Goal: Use online tool/utility

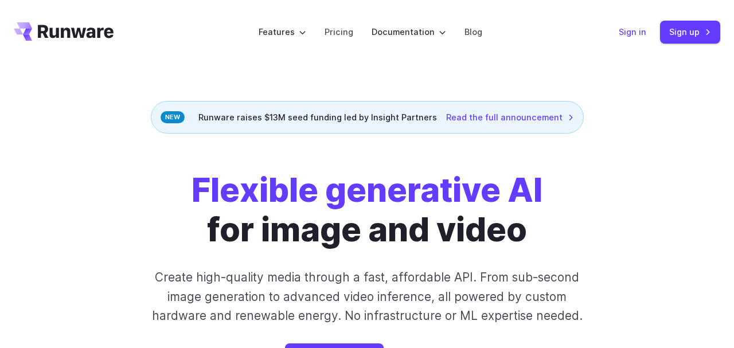
click at [633, 29] on link "Sign in" at bounding box center [633, 31] width 28 height 13
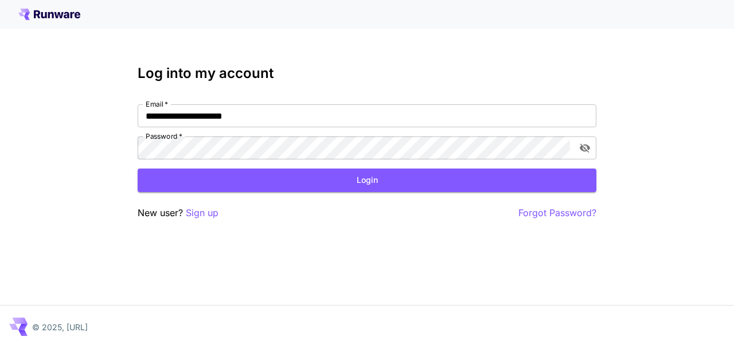
click at [372, 183] on button "Login" at bounding box center [367, 181] width 459 height 24
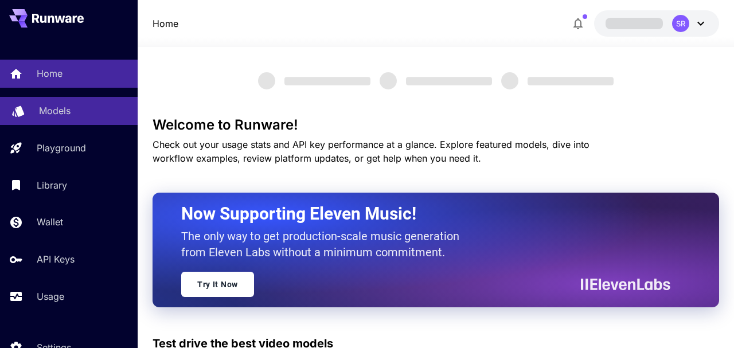
click at [59, 112] on p "Models" at bounding box center [55, 111] width 32 height 14
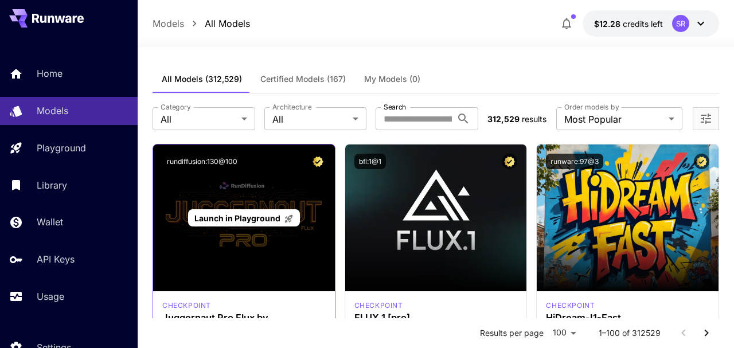
click at [257, 221] on span "Launch in Playground" at bounding box center [237, 218] width 86 height 10
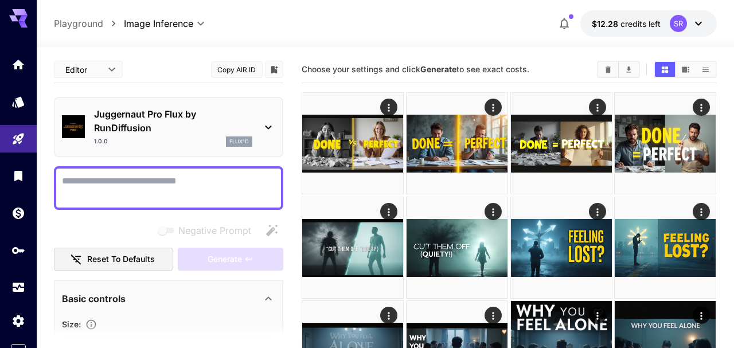
click at [195, 185] on textarea "Negative Prompt" at bounding box center [168, 188] width 213 height 28
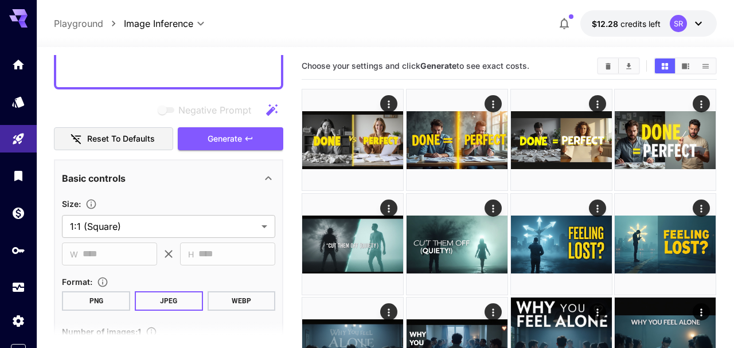
scroll to position [375, 0]
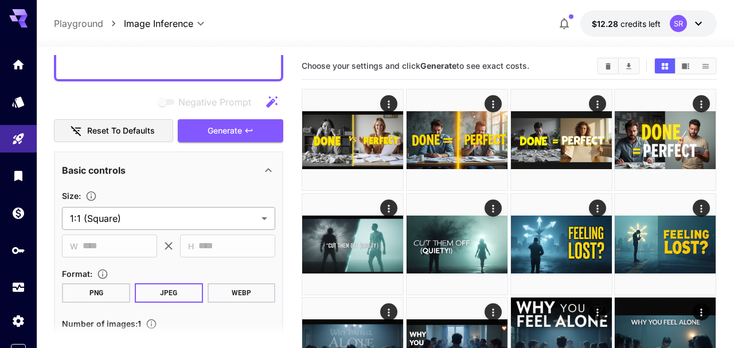
type textarea "**********"
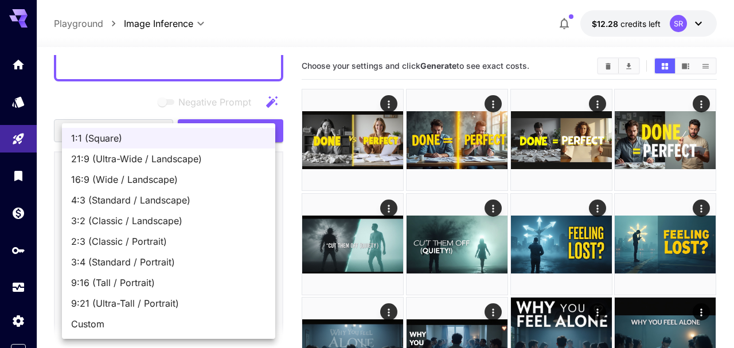
click at [133, 177] on span "16:9 (Wide / Landscape)" at bounding box center [168, 180] width 195 height 14
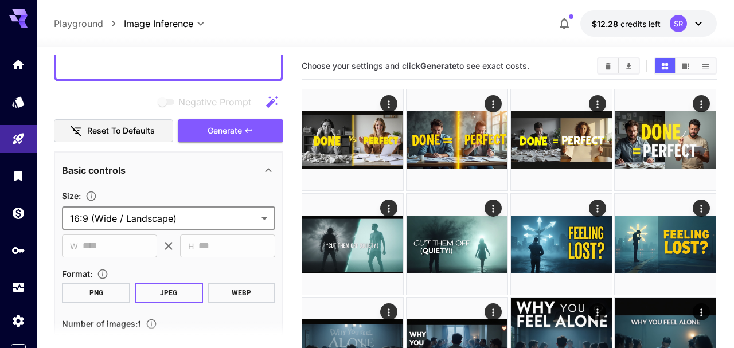
type input "**********"
type input "****"
type input "***"
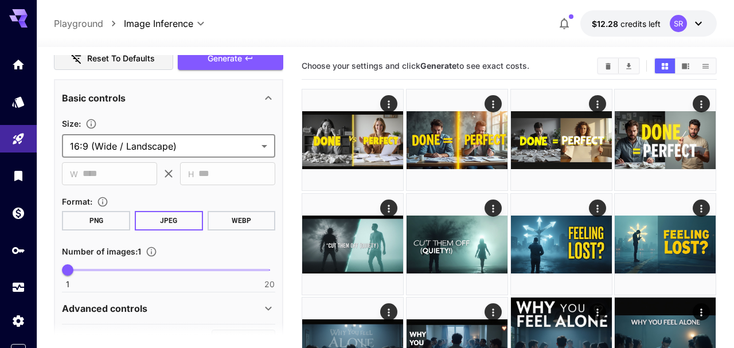
scroll to position [477, 0]
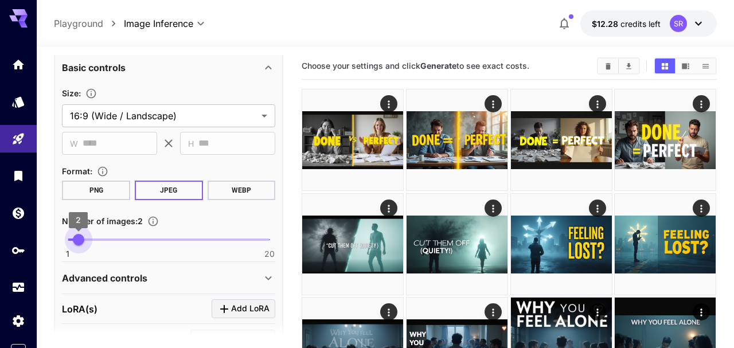
type input "*"
click at [75, 241] on span "2" at bounding box center [78, 239] width 11 height 11
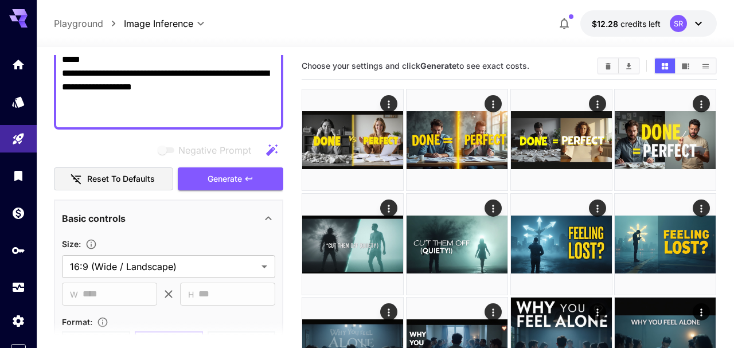
scroll to position [312, 0]
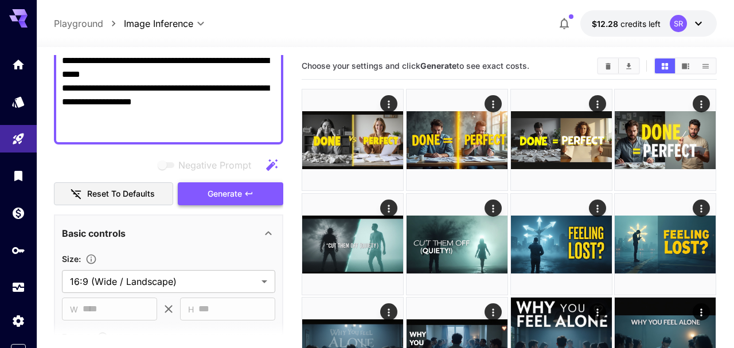
click at [218, 190] on span "Generate" at bounding box center [225, 194] width 34 height 14
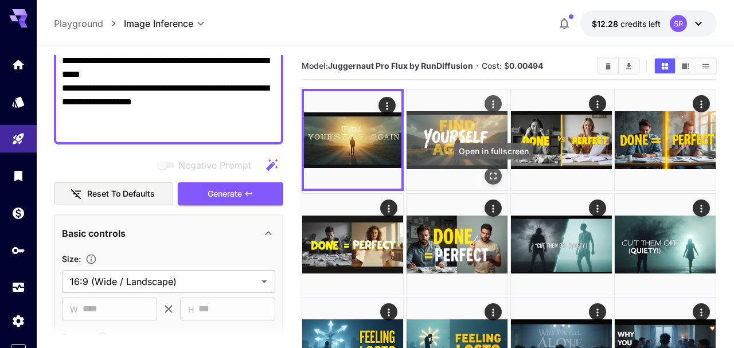
click at [494, 177] on icon "Open in fullscreen" at bounding box center [492, 175] width 11 height 11
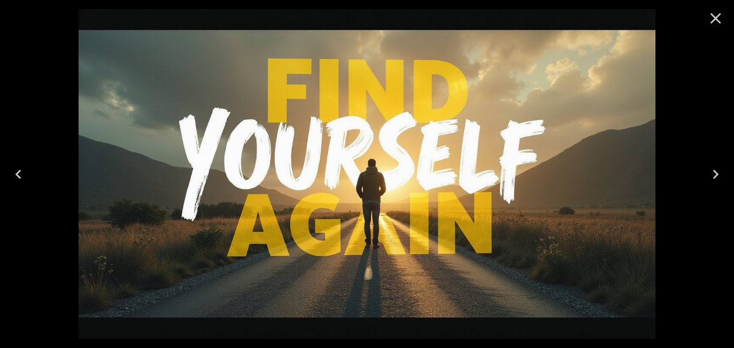
click at [716, 19] on icon "Close" at bounding box center [715, 18] width 11 height 11
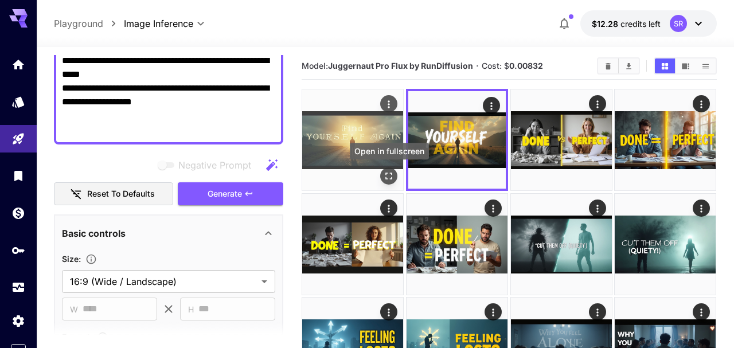
click at [390, 175] on icon "Open in fullscreen" at bounding box center [388, 175] width 11 height 11
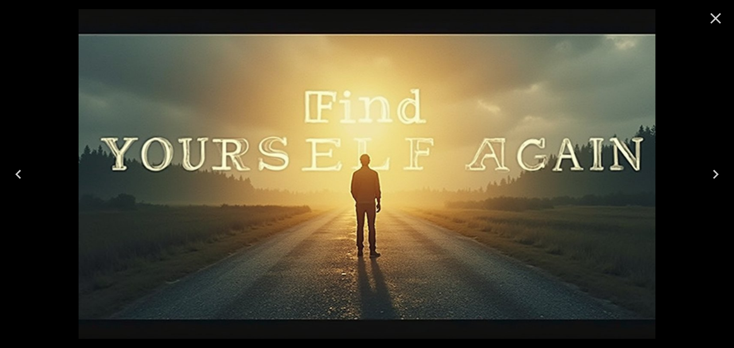
click at [714, 15] on icon "Close" at bounding box center [715, 18] width 18 height 18
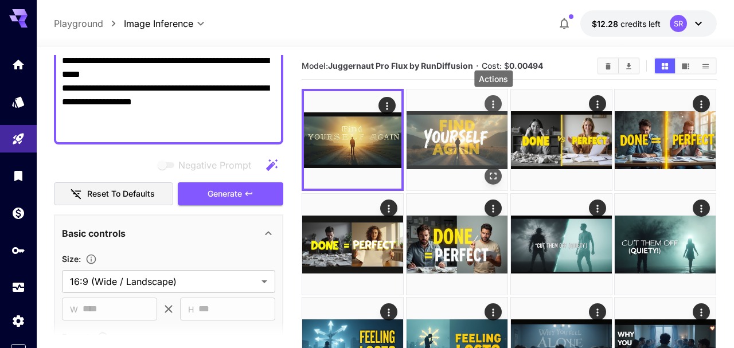
click at [495, 104] on icon "Actions" at bounding box center [492, 104] width 11 height 11
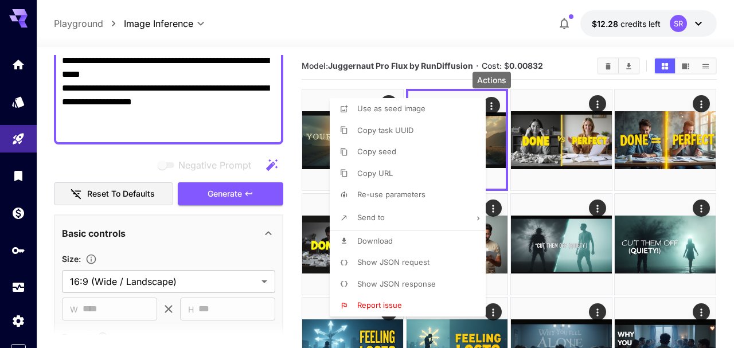
click at [380, 241] on span "Download" at bounding box center [375, 240] width 36 height 9
click at [534, 189] on div at bounding box center [367, 174] width 734 height 348
